Goal: Task Accomplishment & Management: Use online tool/utility

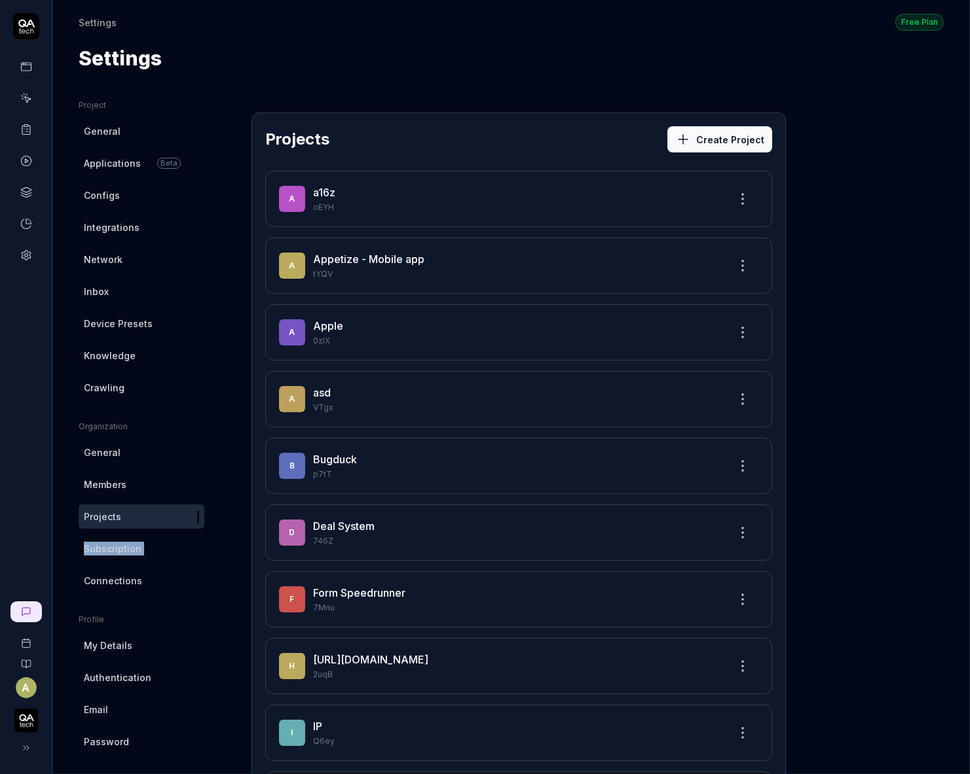
drag, startPoint x: 162, startPoint y: 566, endPoint x: 58, endPoint y: 528, distance: 111.0
click at [107, 527] on ul "Organization General Members Projects Subscription Connections" at bounding box center [142, 507] width 126 height 172
click at [31, 607] on icon at bounding box center [26, 612] width 10 height 10
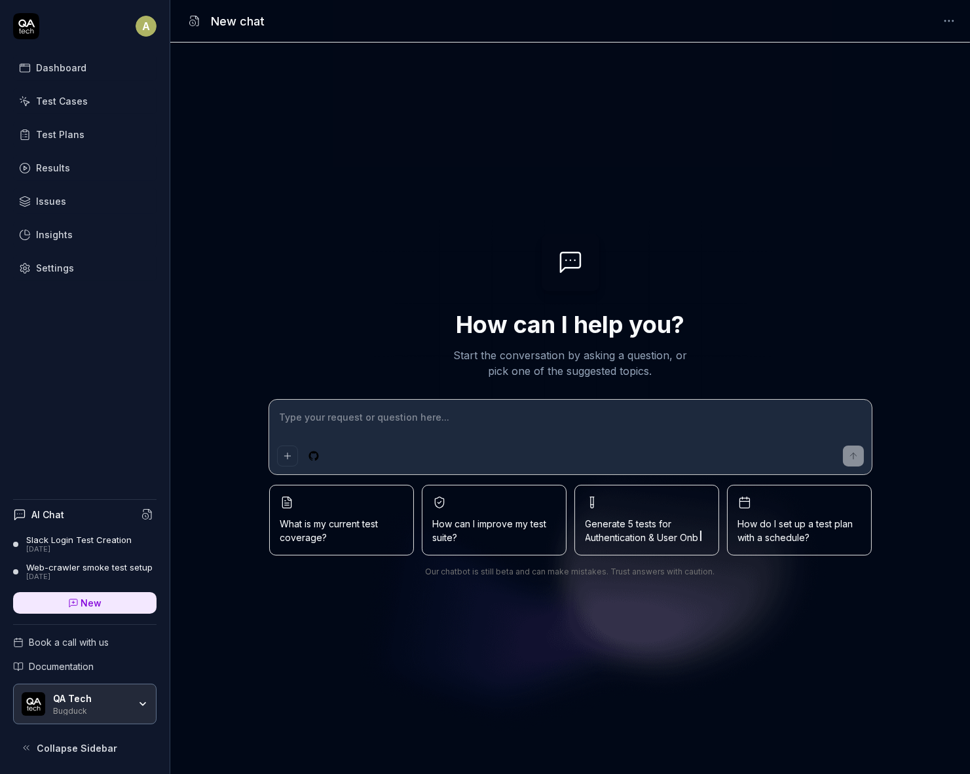
click at [73, 72] on div "Dashboard" at bounding box center [61, 68] width 50 height 14
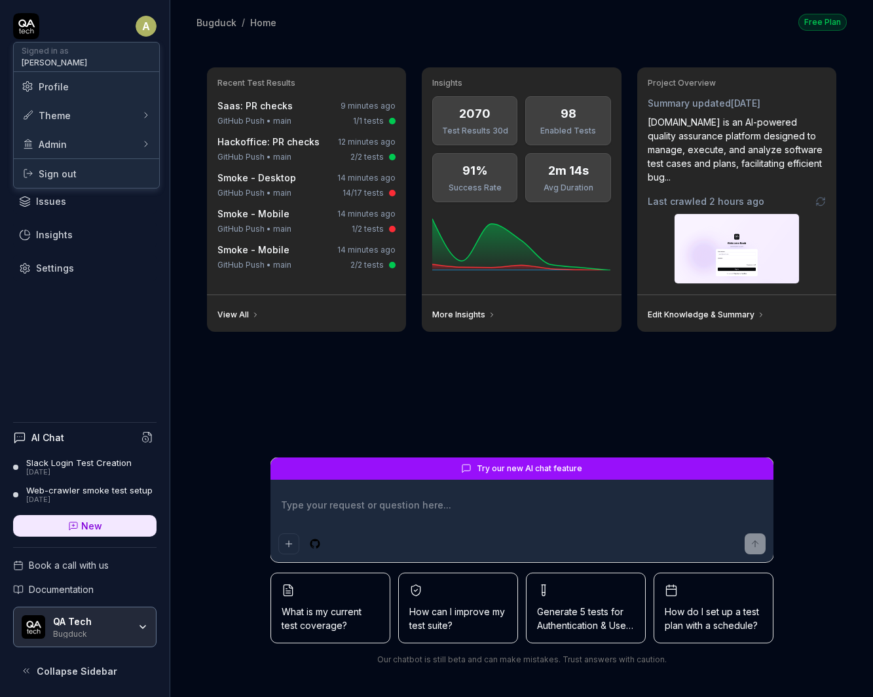
click at [153, 22] on html "A Dashboard Test Cases Test Plans Results Issues Insights Settings AI Chat Slac…" at bounding box center [436, 348] width 873 height 697
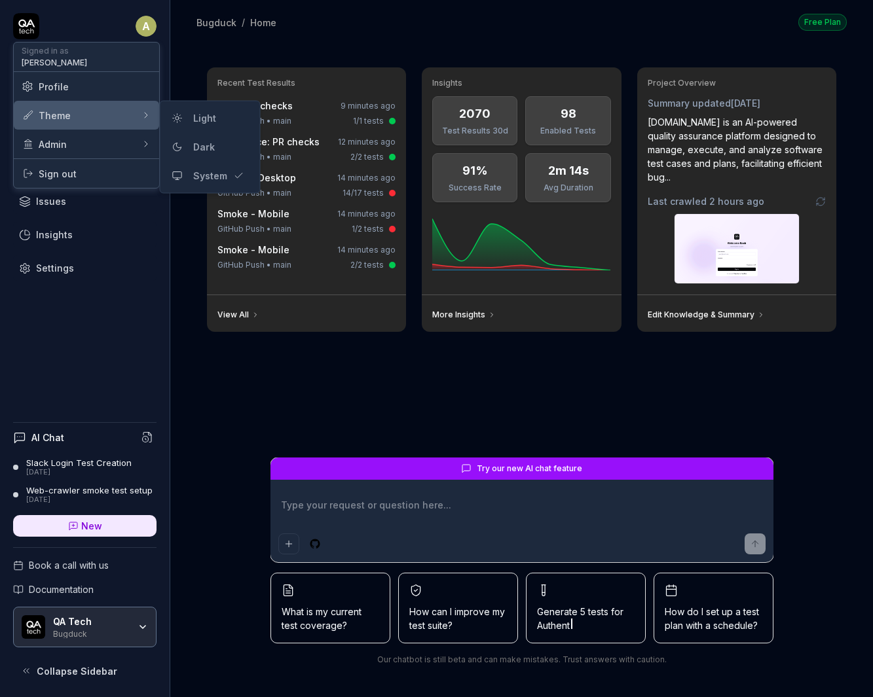
type textarea "*"
click at [208, 124] on div "Light" at bounding box center [204, 119] width 33 height 20
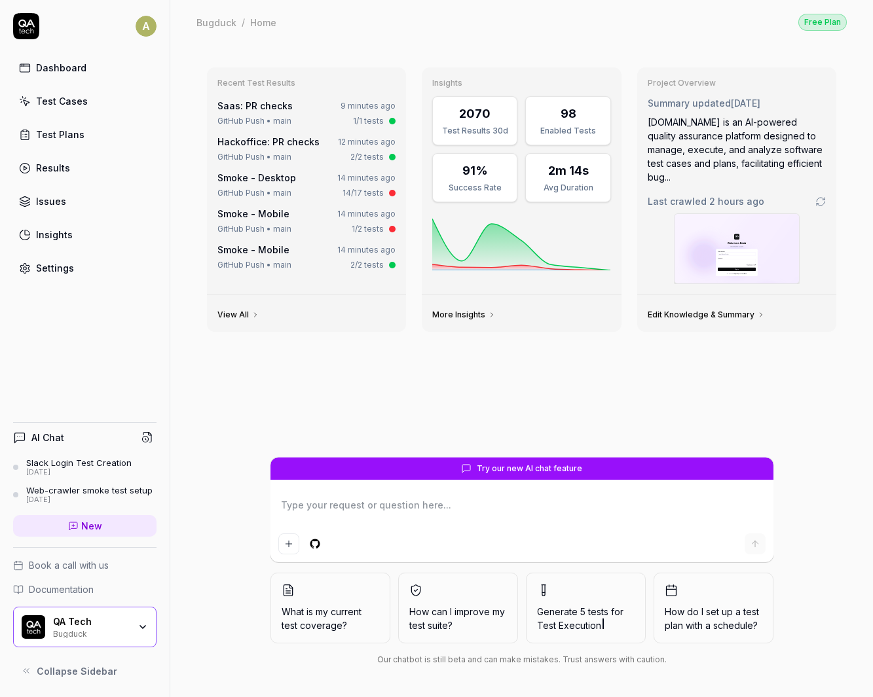
click at [512, 405] on div "Recent Test Results Saas: PR checks 9 minutes ago GitHub Push • main 1/1 tests …" at bounding box center [521, 257] width 650 height 401
type textarea "*"
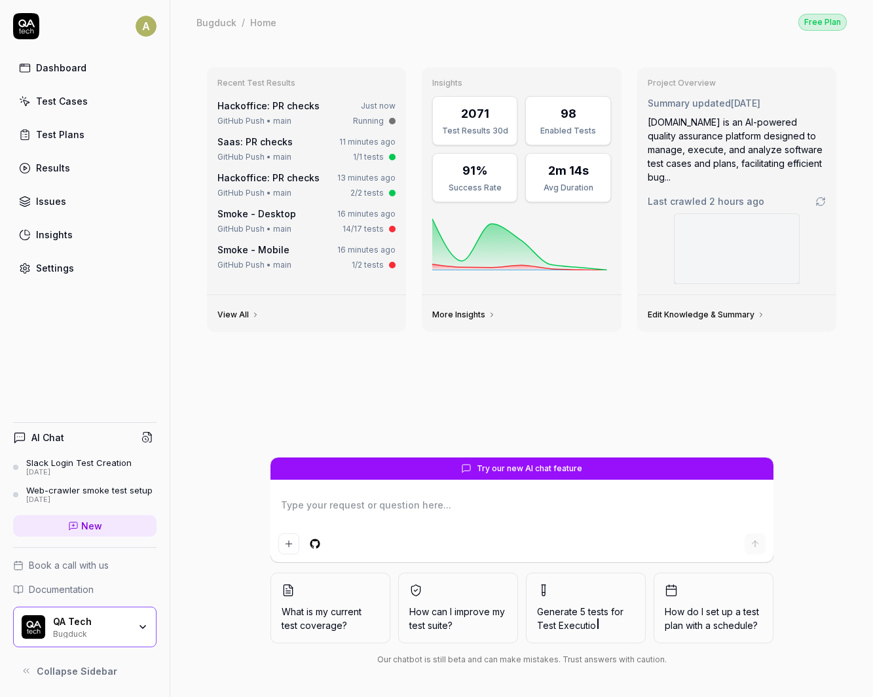
type textarea "*"
